Goal: Transaction & Acquisition: Purchase product/service

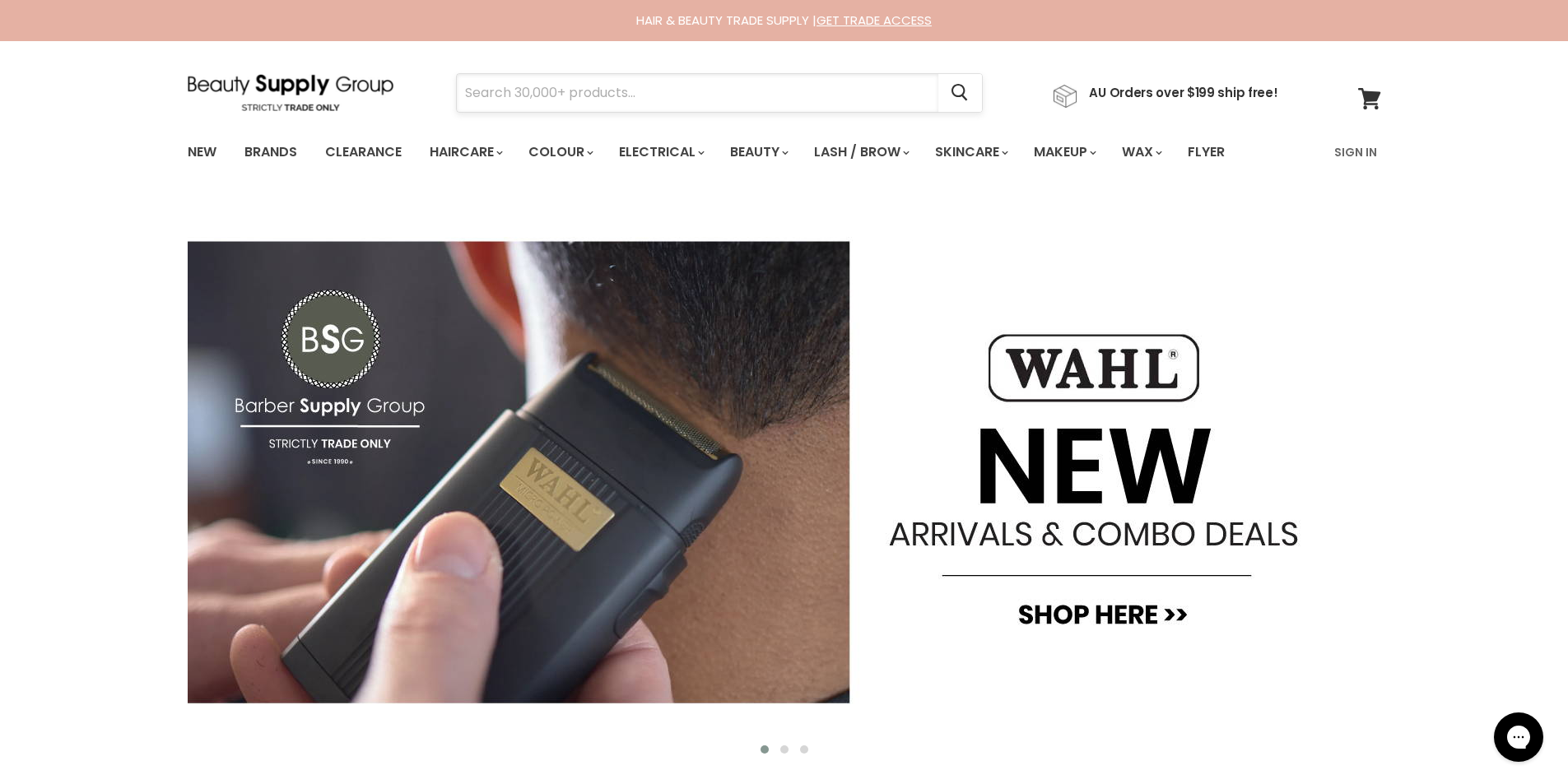
click at [494, 87] on input "Search" at bounding box center [698, 93] width 481 height 38
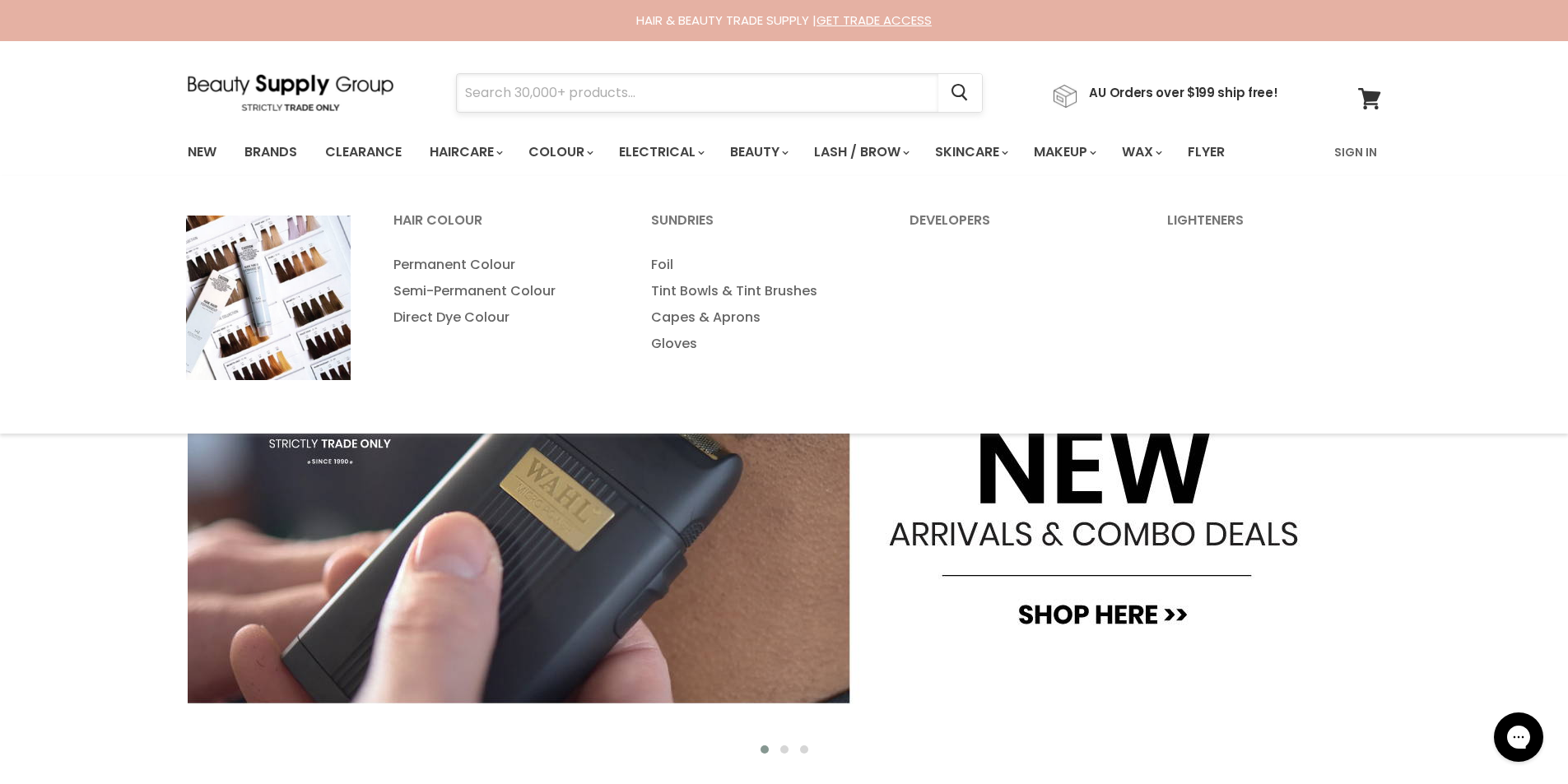
click at [607, 95] on input "Search" at bounding box center [698, 93] width 481 height 38
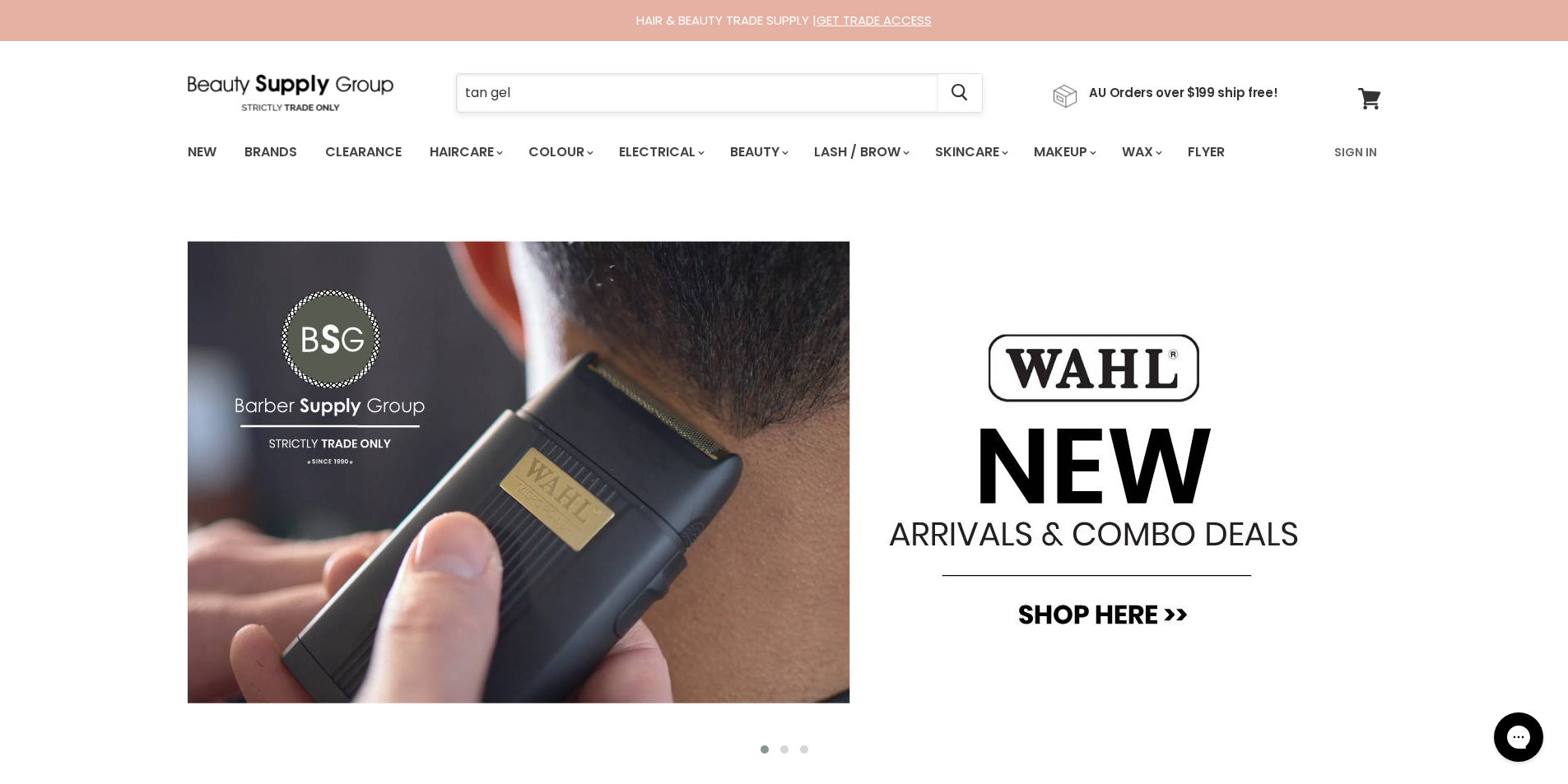
type input "tan gel"
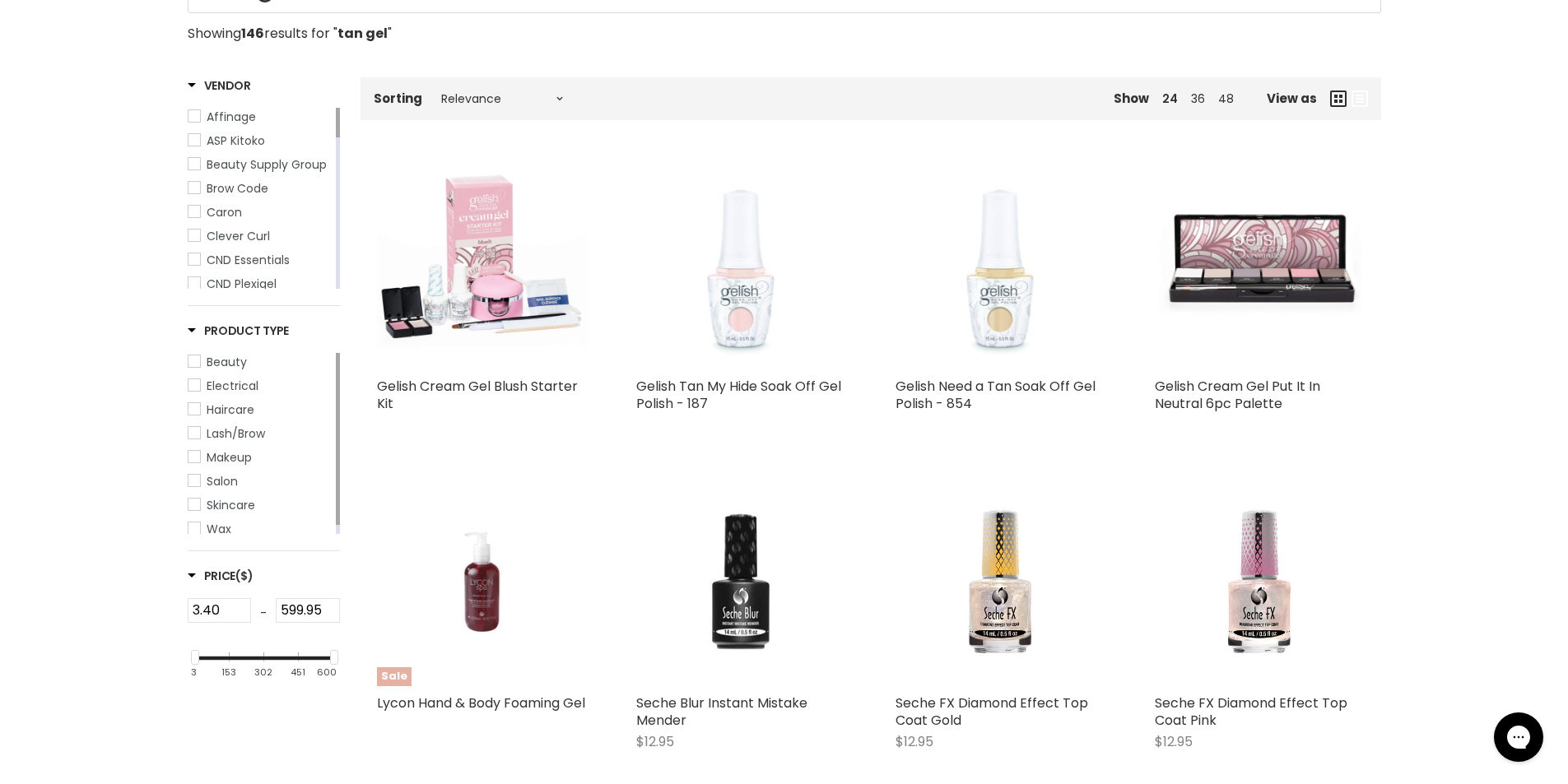
scroll to position [247, 0]
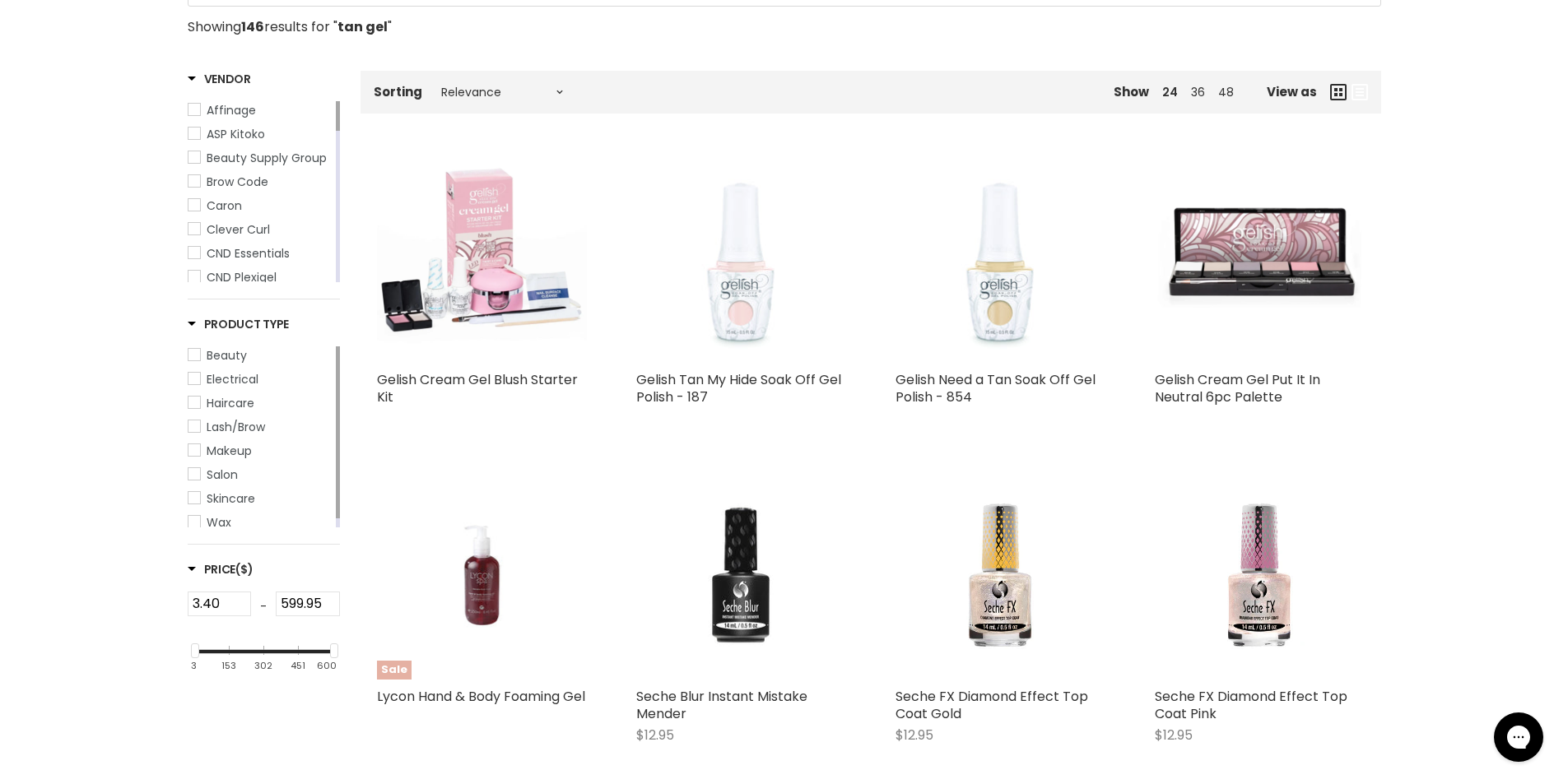
type input "tan gel"
